Goal: Communication & Community: Answer question/provide support

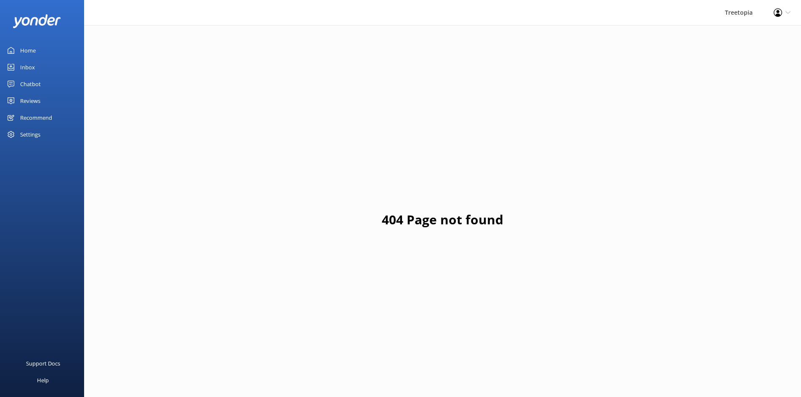
click at [34, 69] on div "Inbox" at bounding box center [27, 67] width 15 height 17
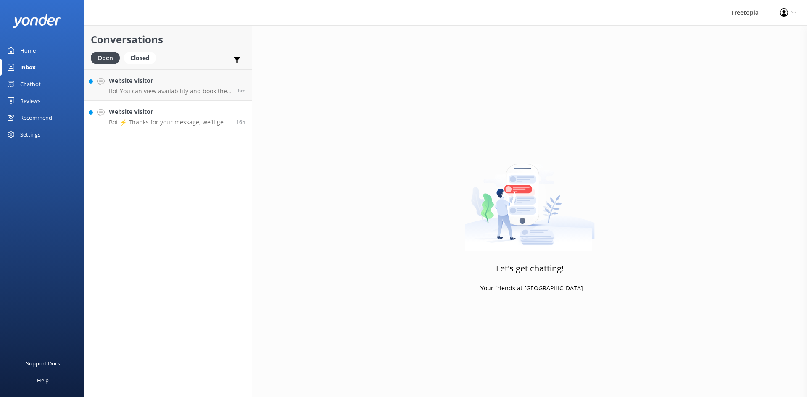
click at [158, 121] on p "Bot: ⚡ Thanks for your message, we'll get back to you as soon as we can. You're…" at bounding box center [169, 123] width 121 height 8
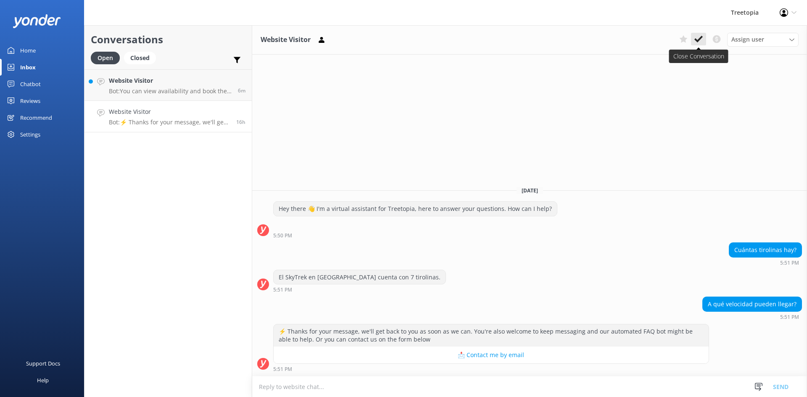
click at [695, 35] on icon at bounding box center [699, 39] width 8 height 8
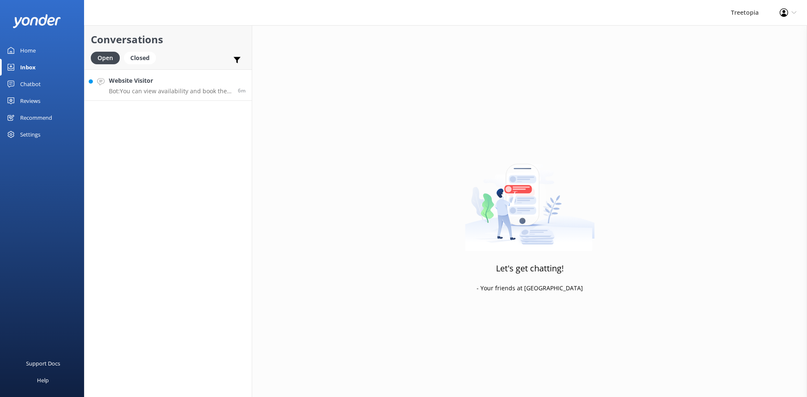
click at [165, 82] on h4 "Website Visitor" at bounding box center [170, 80] width 123 height 9
